Goal: Transaction & Acquisition: Book appointment/travel/reservation

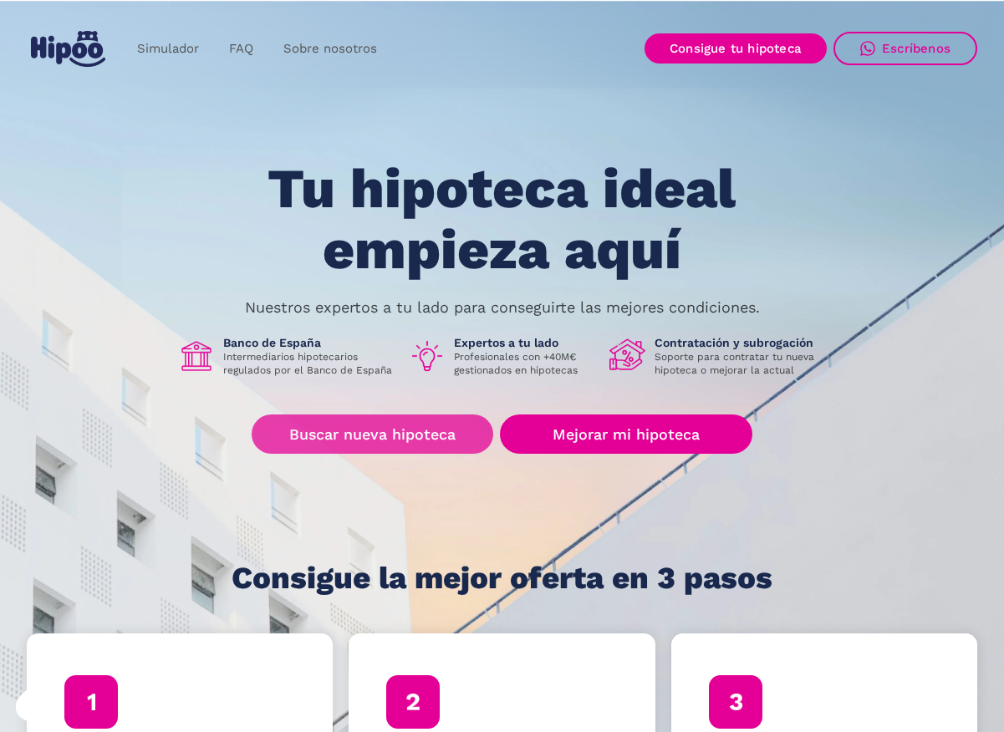
click at [436, 433] on link "Buscar nueva hipoteca" at bounding box center [373, 434] width 242 height 39
